Goal: Information Seeking & Learning: Learn about a topic

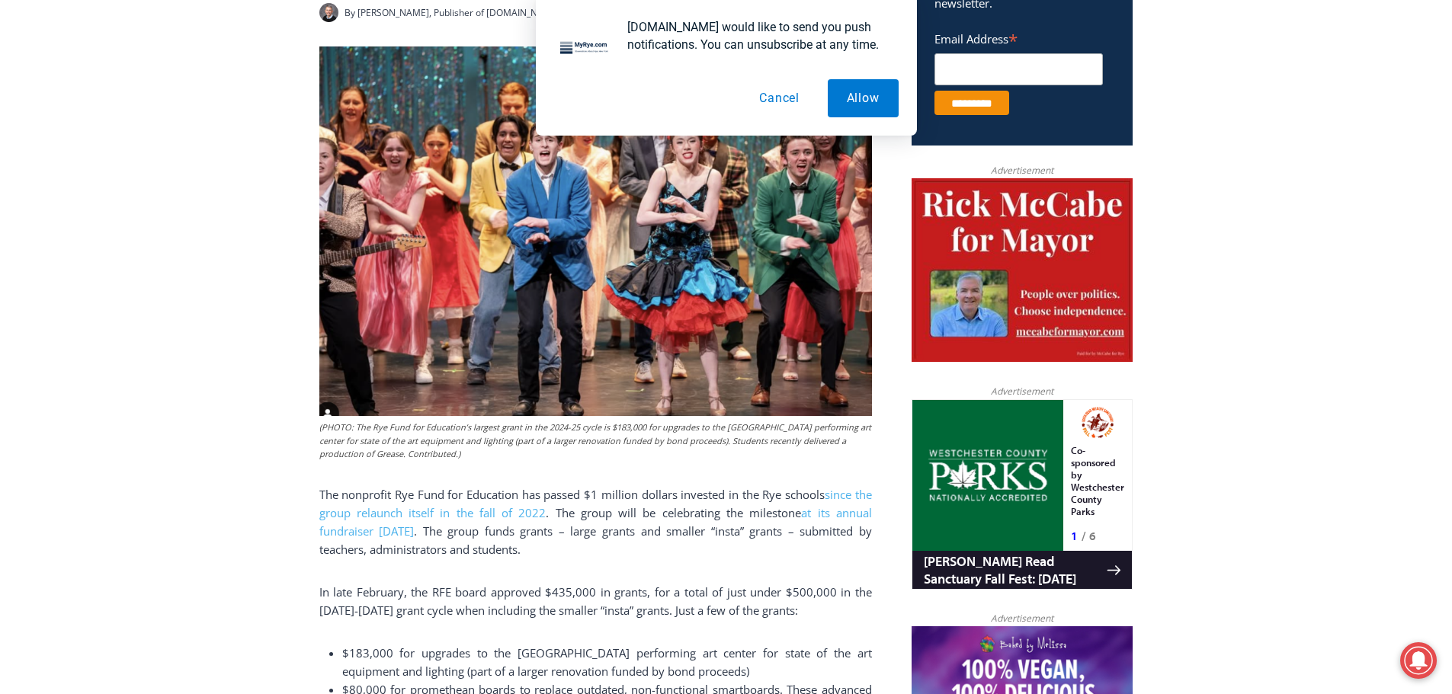
scroll to position [660, 0]
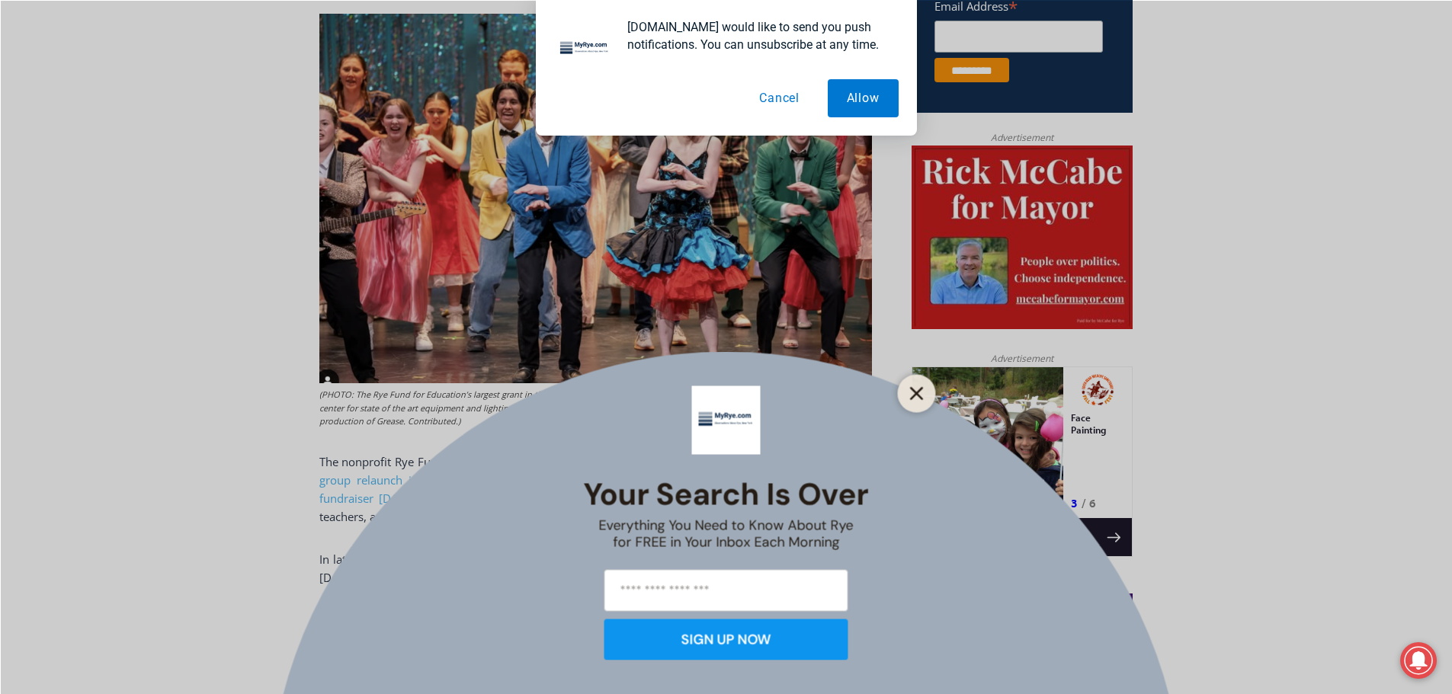
drag, startPoint x: 924, startPoint y: 392, endPoint x: 43, endPoint y: 30, distance: 952.8
click at [924, 392] on button "Close" at bounding box center [916, 393] width 21 height 21
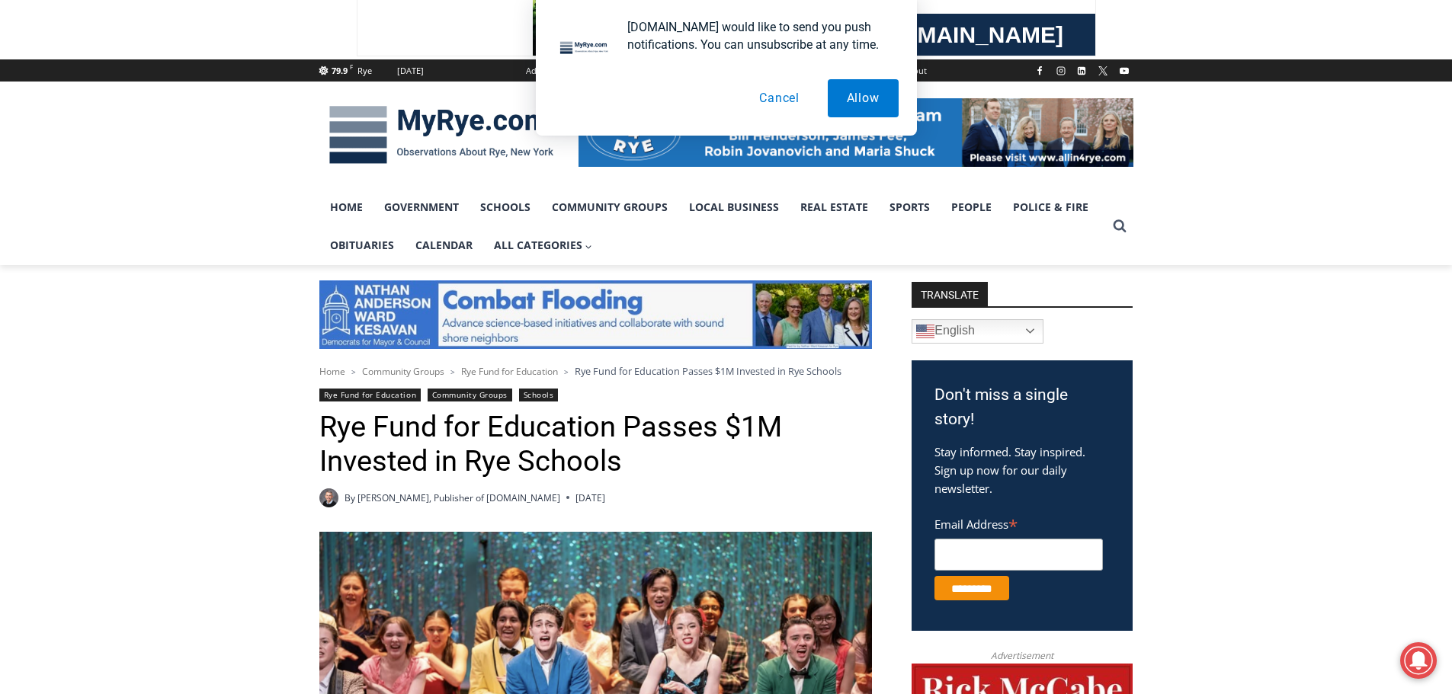
scroll to position [105, 0]
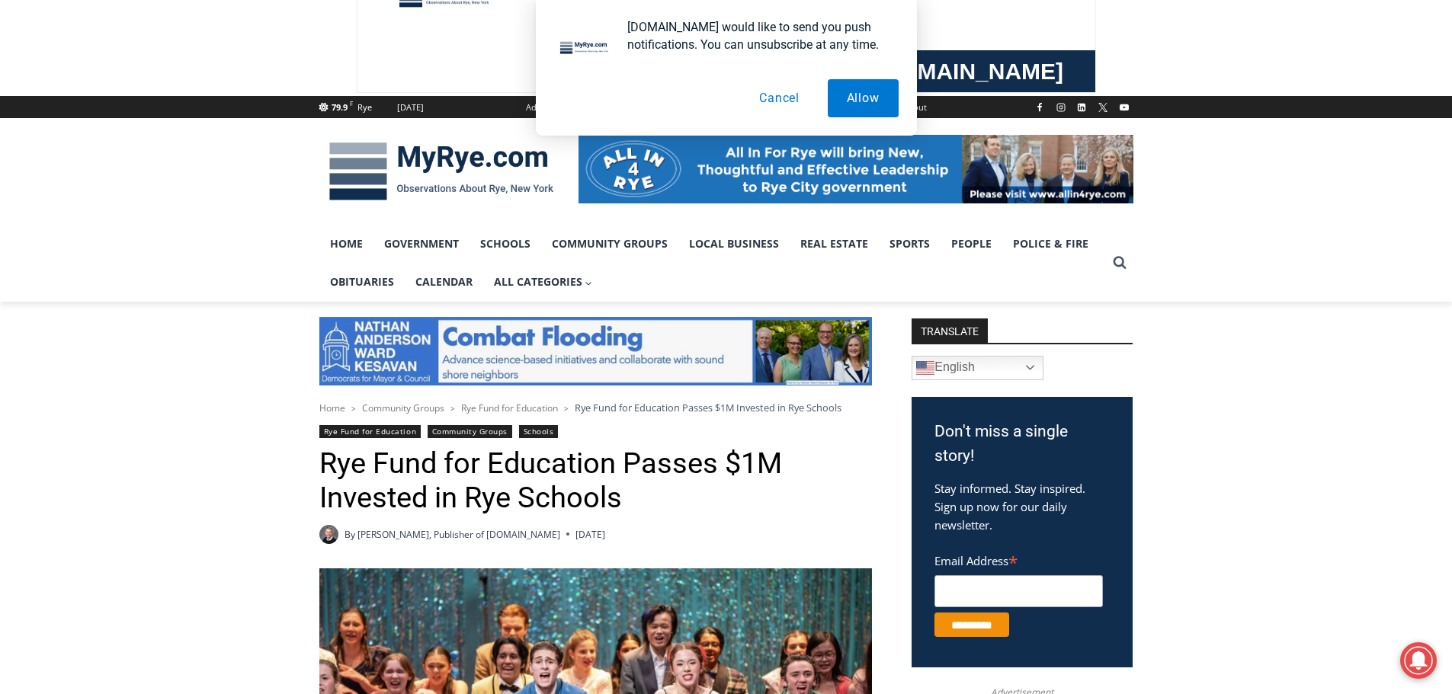
click at [766, 97] on button "Cancel" at bounding box center [779, 98] width 78 height 38
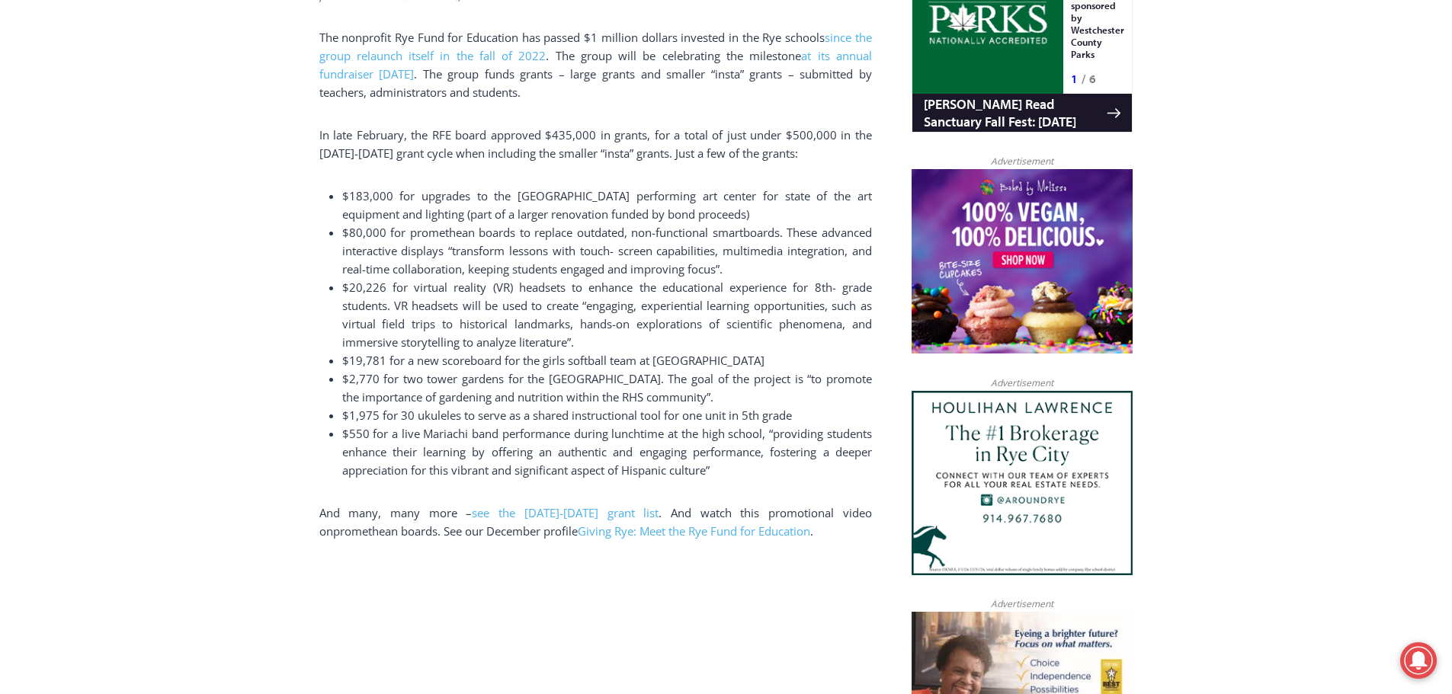
scroll to position [947, 0]
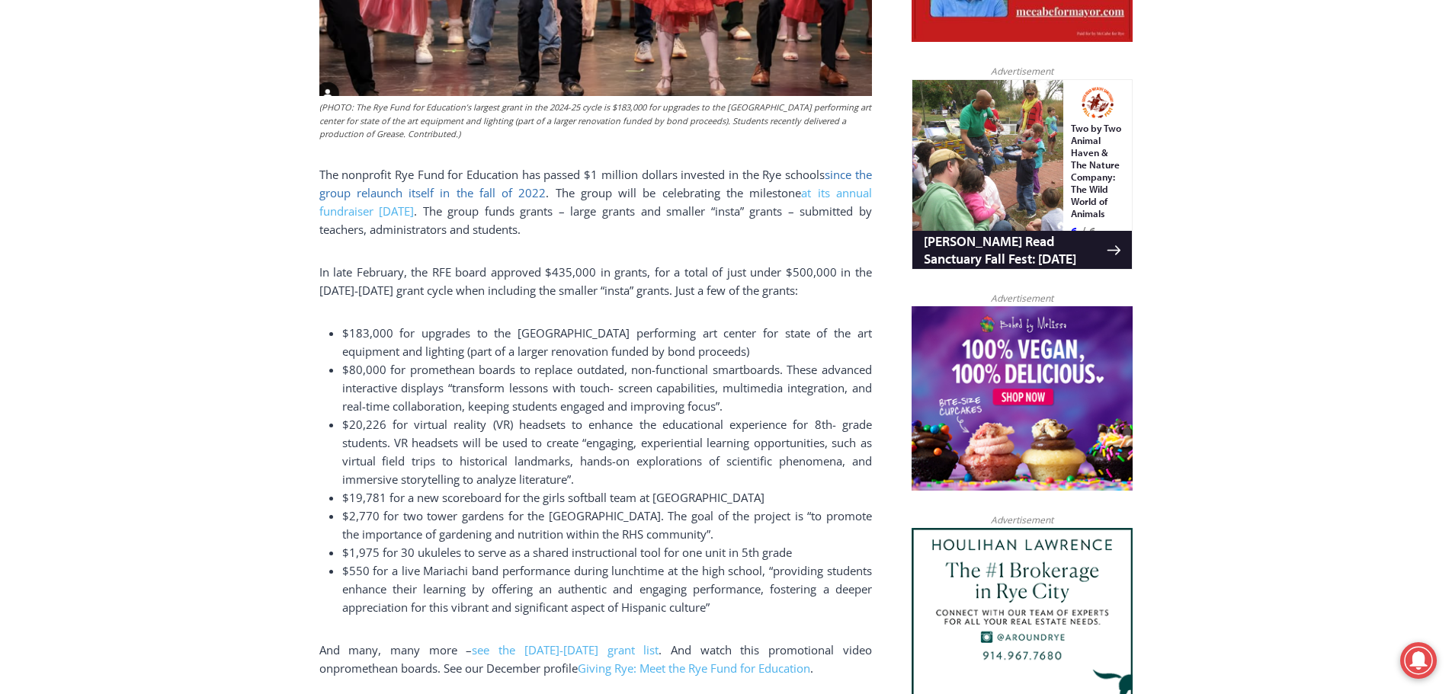
click at [392, 191] on link "since the group relaunch itself in the fall of 2022" at bounding box center [595, 184] width 553 height 34
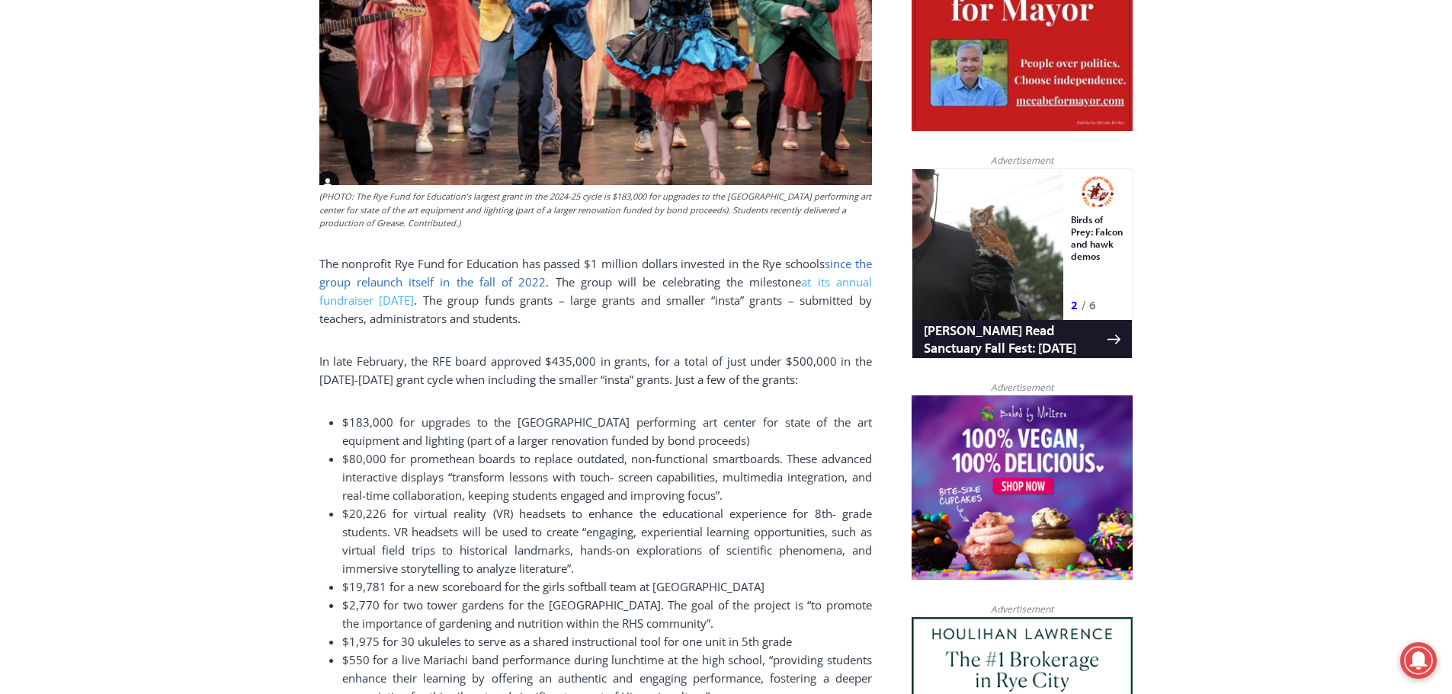
scroll to position [919, 0]
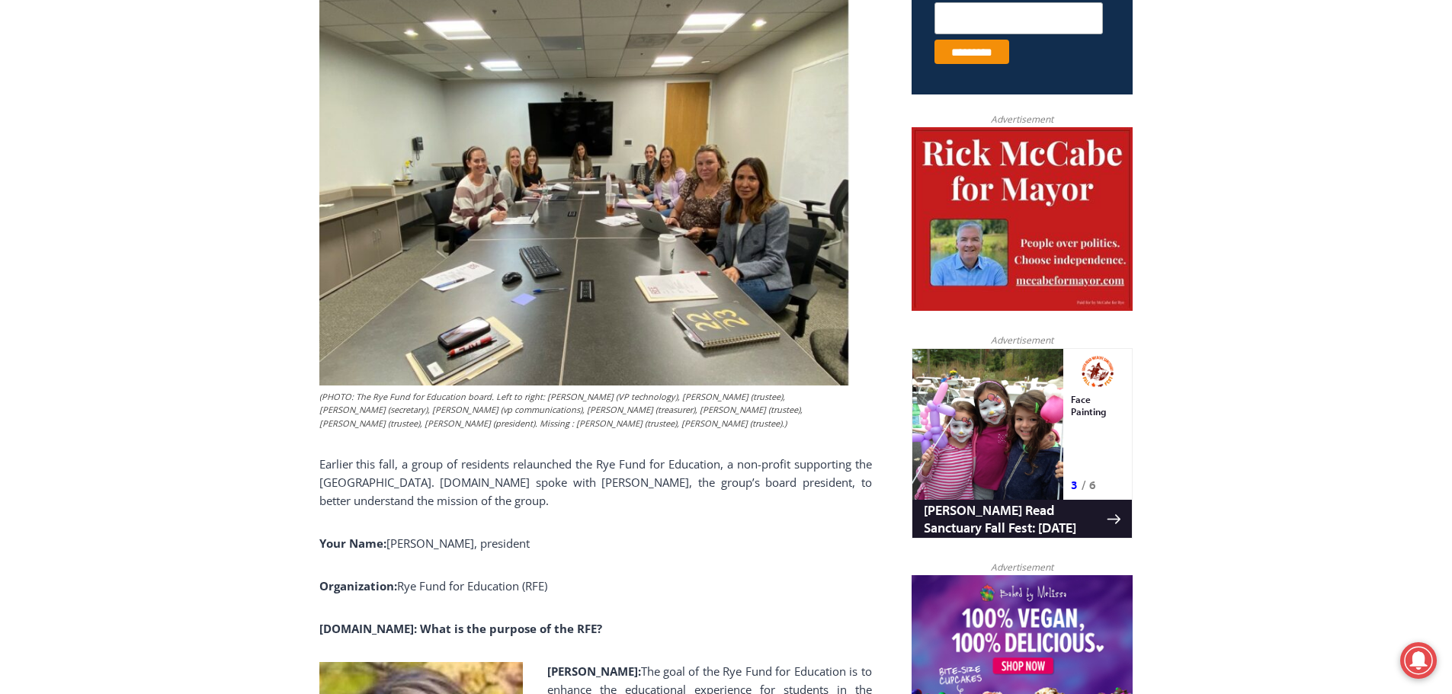
scroll to position [471, 0]
